Goal: Check status: Check status

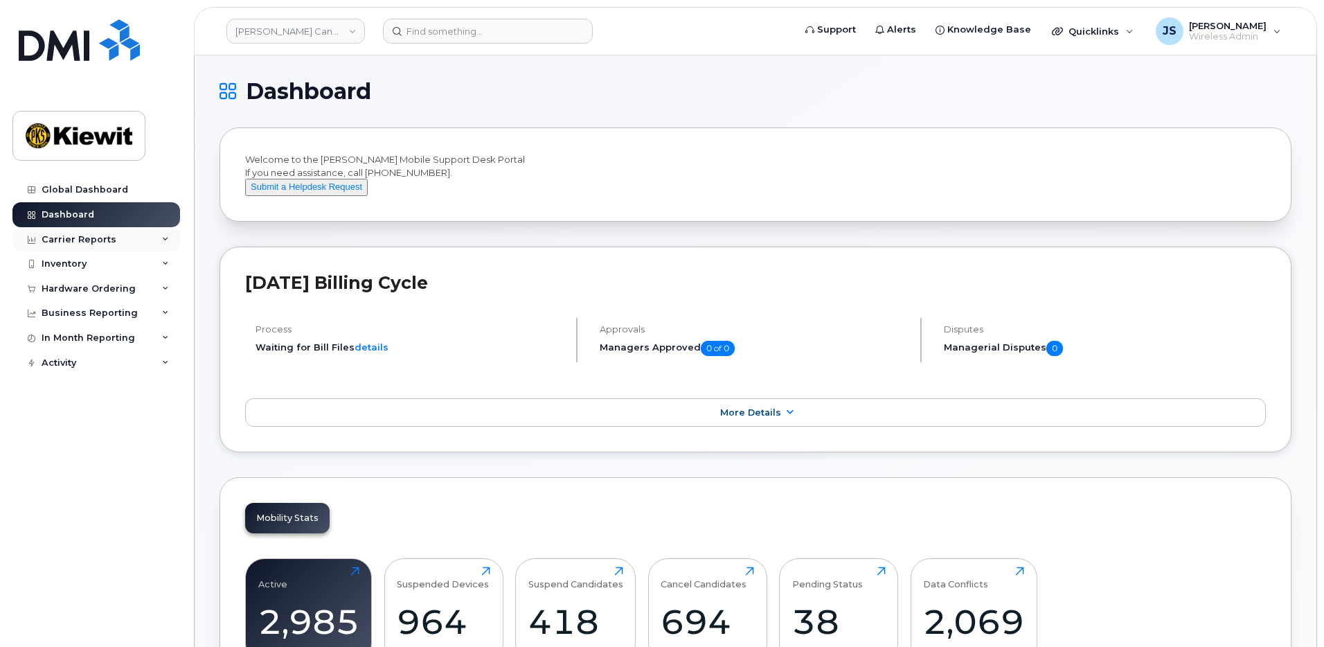
click at [62, 229] on div "Carrier Reports" at bounding box center [96, 239] width 168 height 25
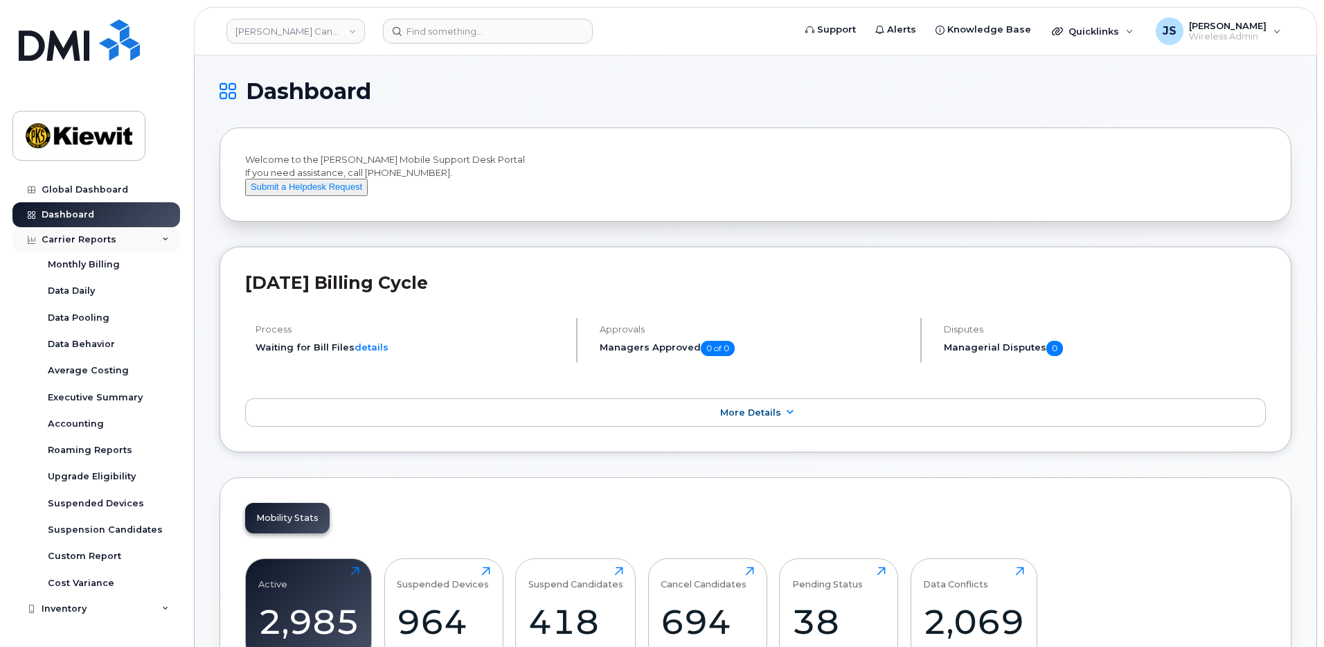
click at [86, 239] on div "Carrier Reports" at bounding box center [79, 239] width 75 height 11
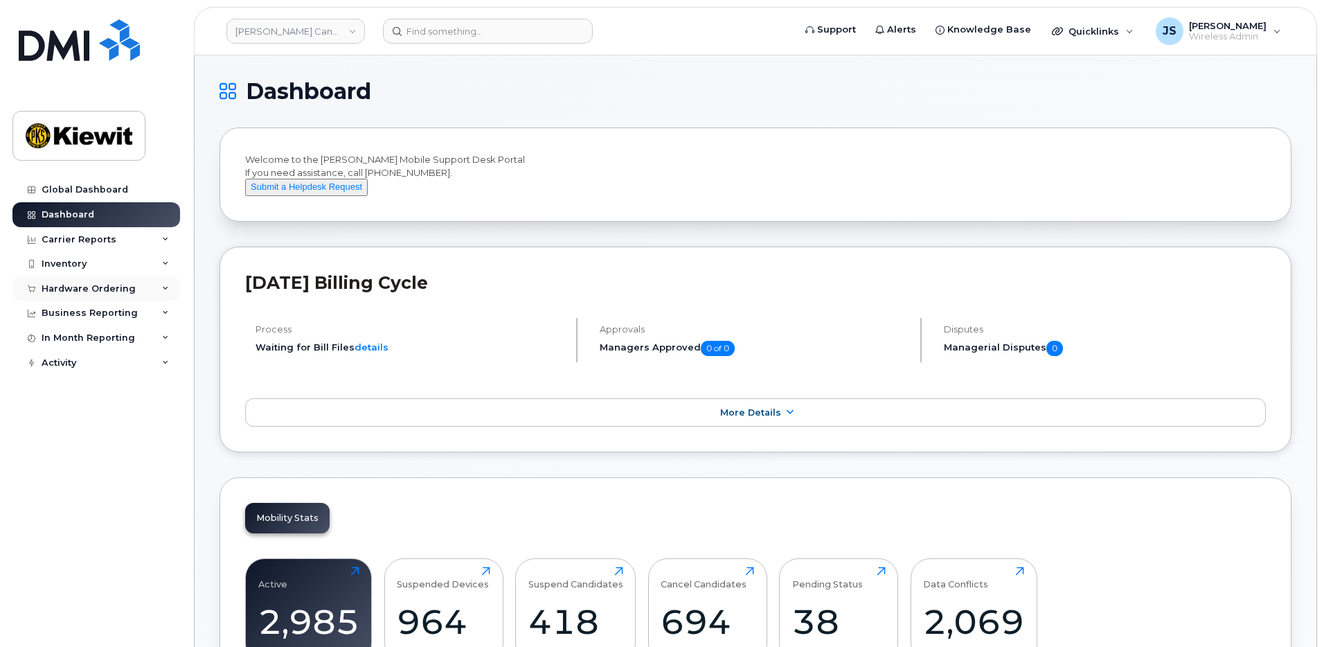
click at [68, 285] on div "Hardware Ordering" at bounding box center [89, 288] width 94 height 11
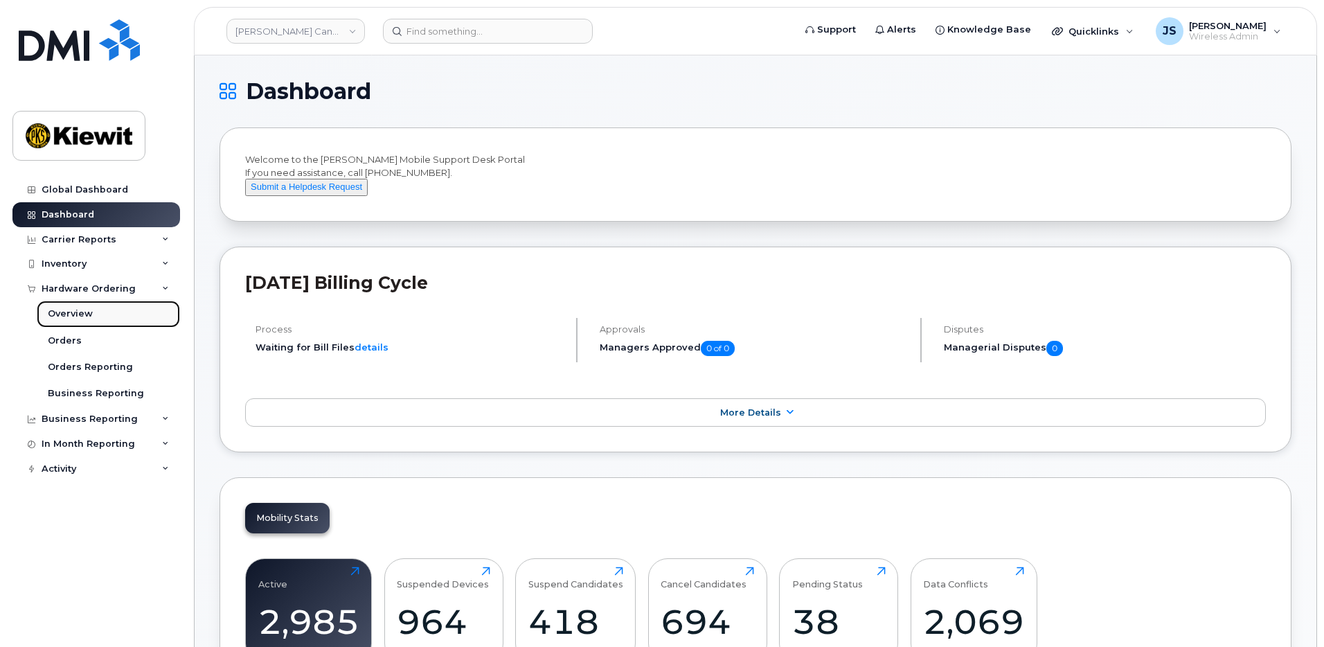
click at [64, 310] on div "Overview" at bounding box center [70, 313] width 45 height 12
click at [63, 346] on div "Orders" at bounding box center [65, 340] width 34 height 12
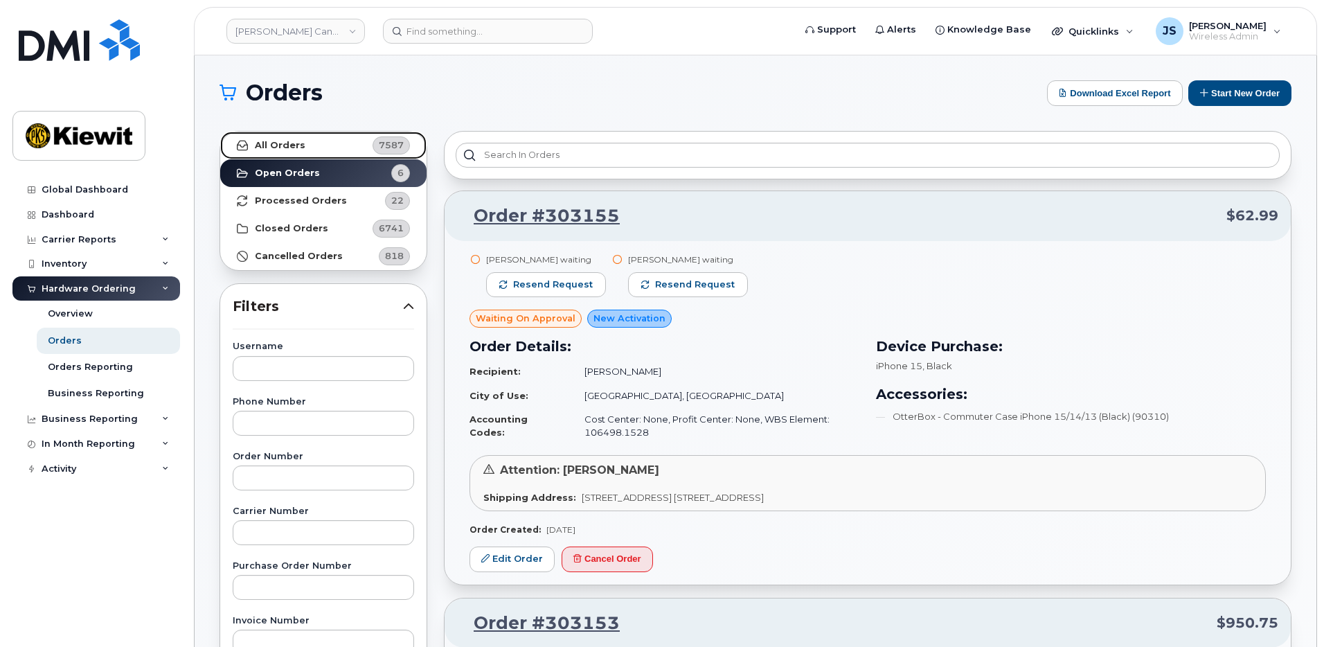
click at [267, 151] on link "All Orders 7587" at bounding box center [323, 146] width 206 height 28
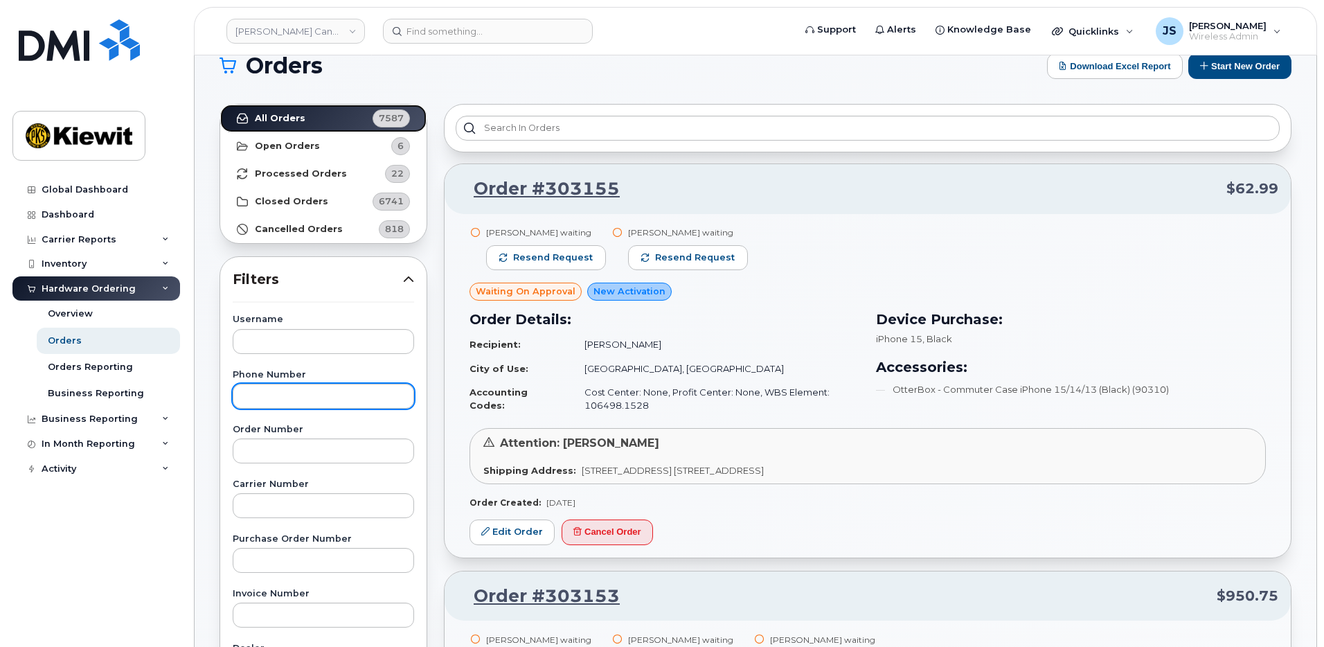
scroll to position [69, 0]
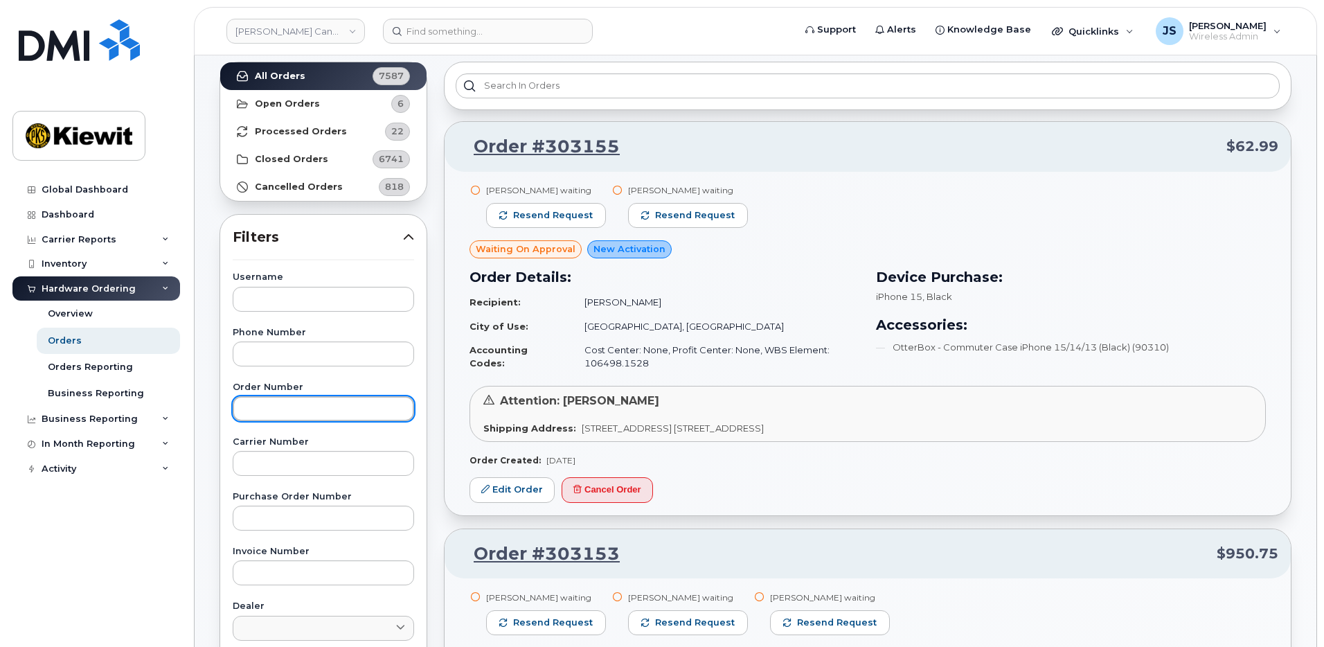
click at [263, 418] on input "text" at bounding box center [323, 408] width 181 height 25
paste input "302184"
type input "302184"
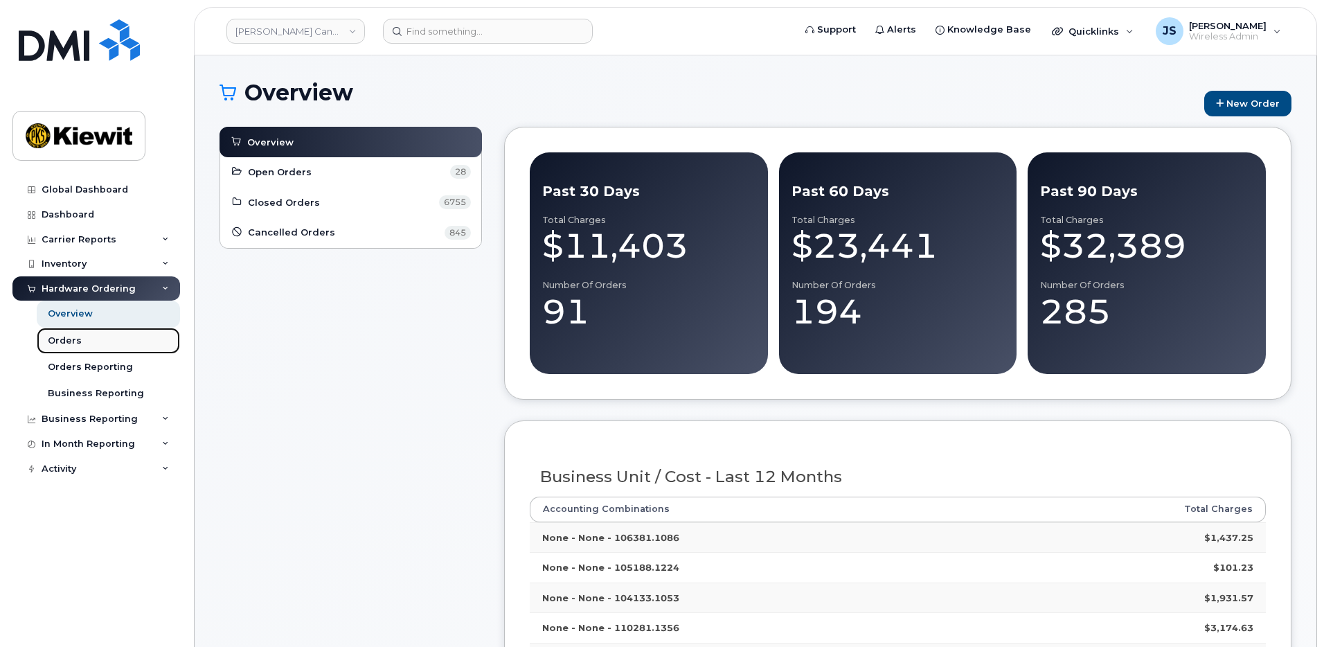
click at [46, 345] on link "Orders" at bounding box center [108, 341] width 143 height 26
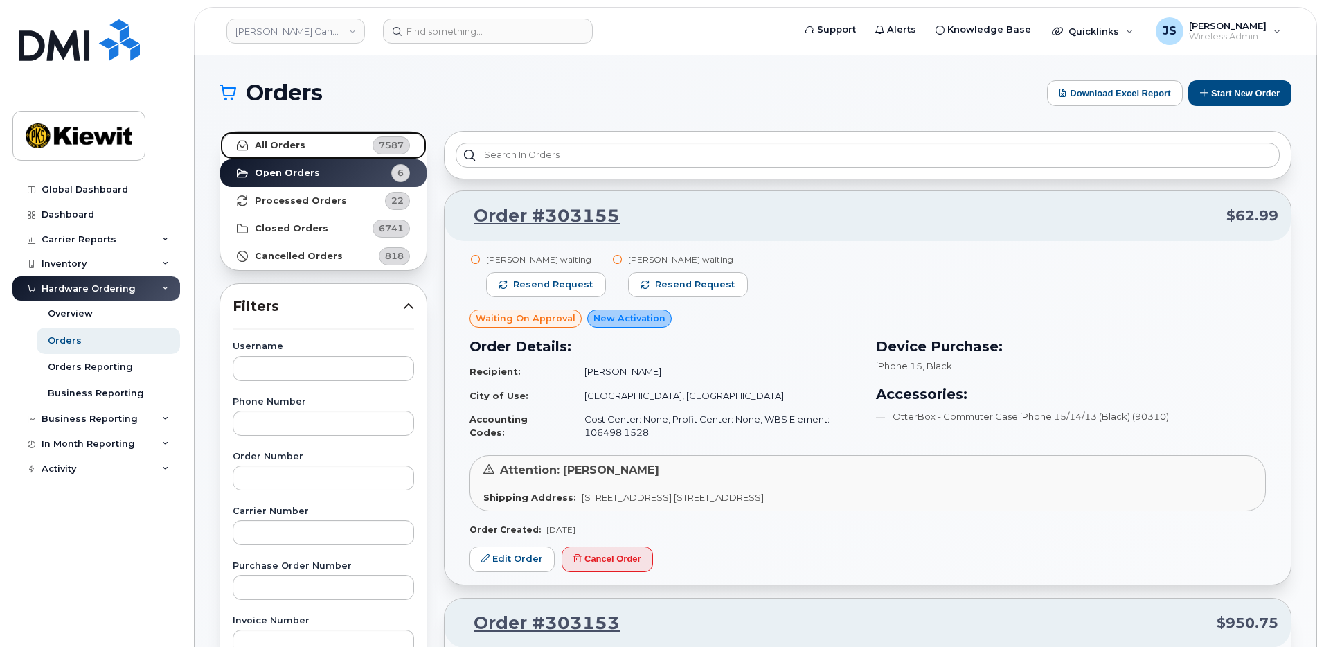
click at [286, 142] on strong "All Orders" at bounding box center [280, 145] width 51 height 11
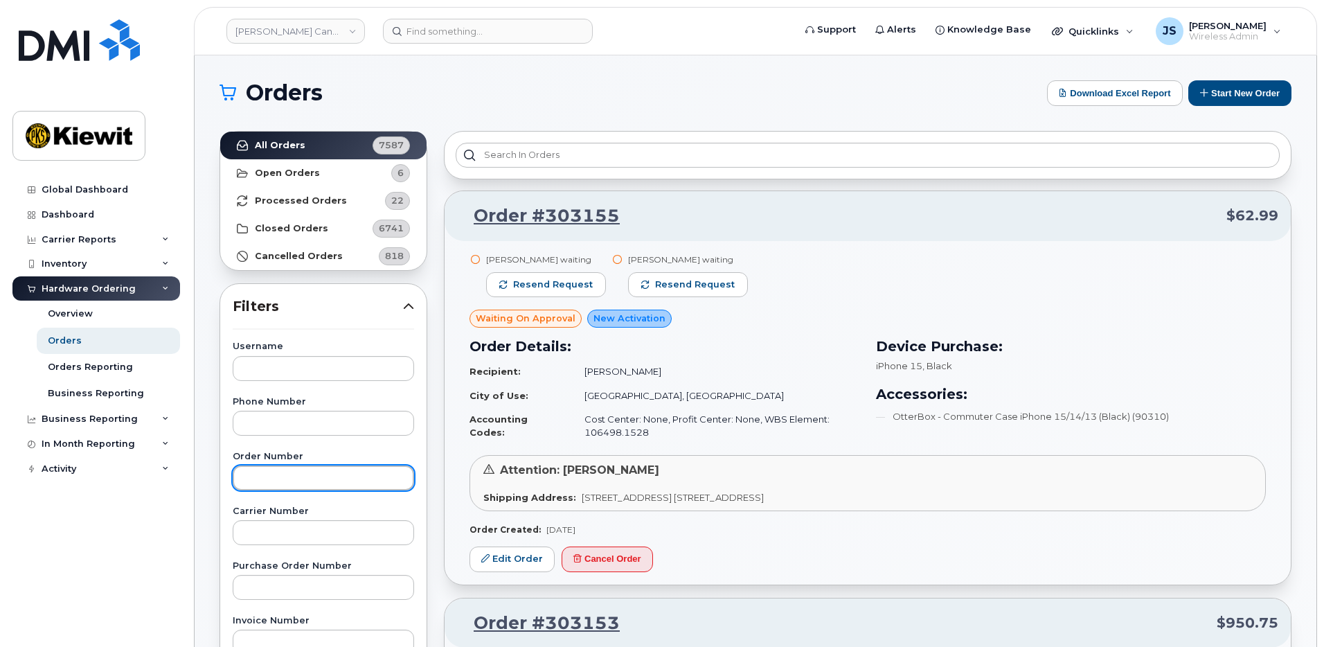
click at [273, 465] on input "text" at bounding box center [323, 477] width 181 height 25
paste input "302184"
type input "302184"
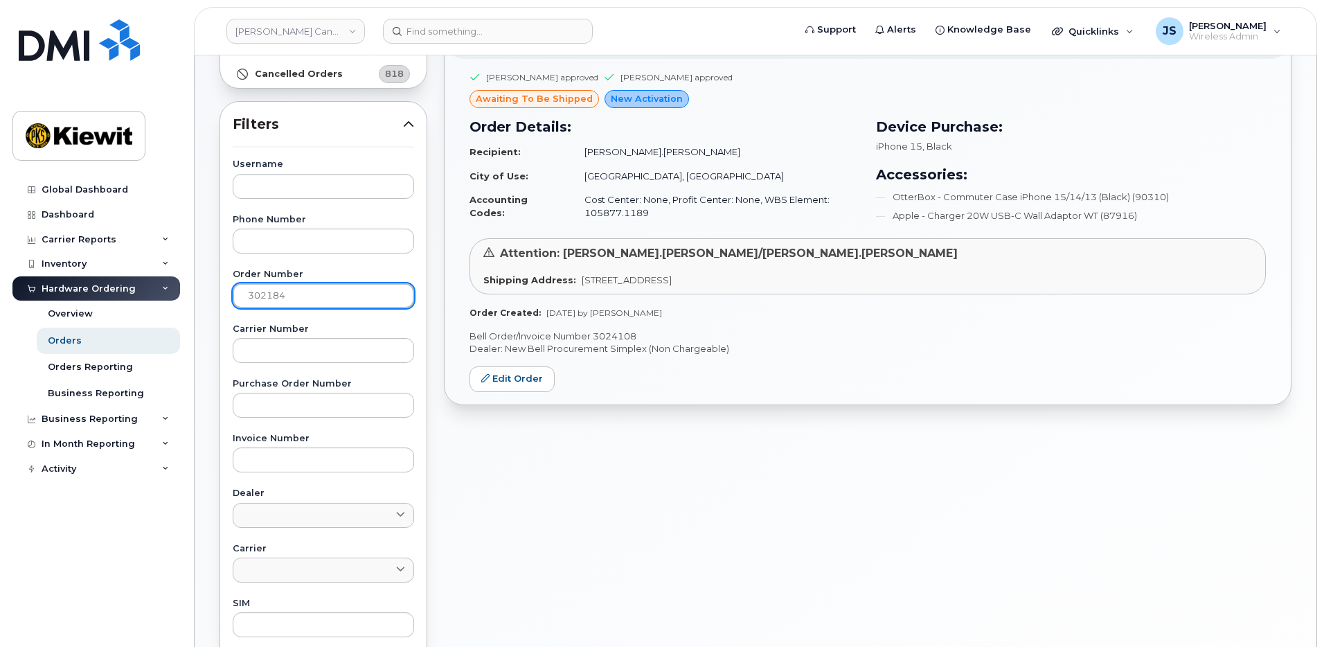
scroll to position [208, 0]
